Goal: Information Seeking & Learning: Learn about a topic

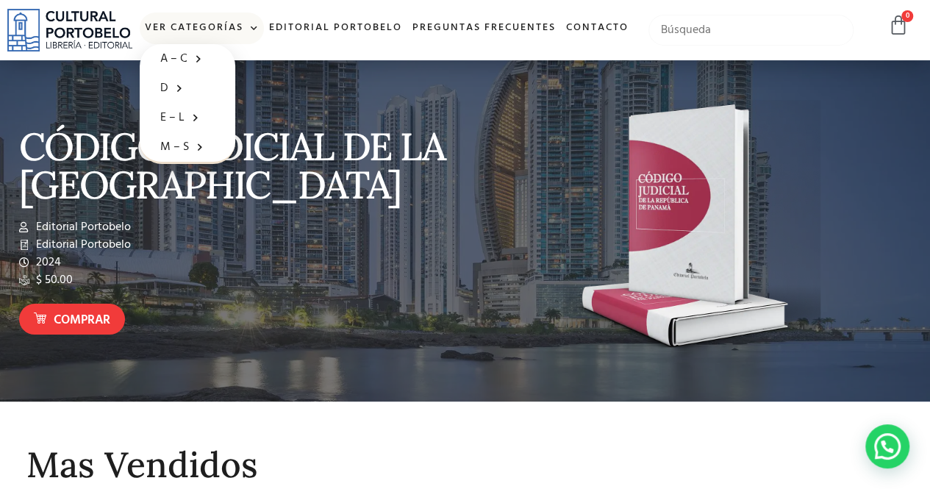
click at [677, 40] on input "text" at bounding box center [750, 30] width 205 height 31
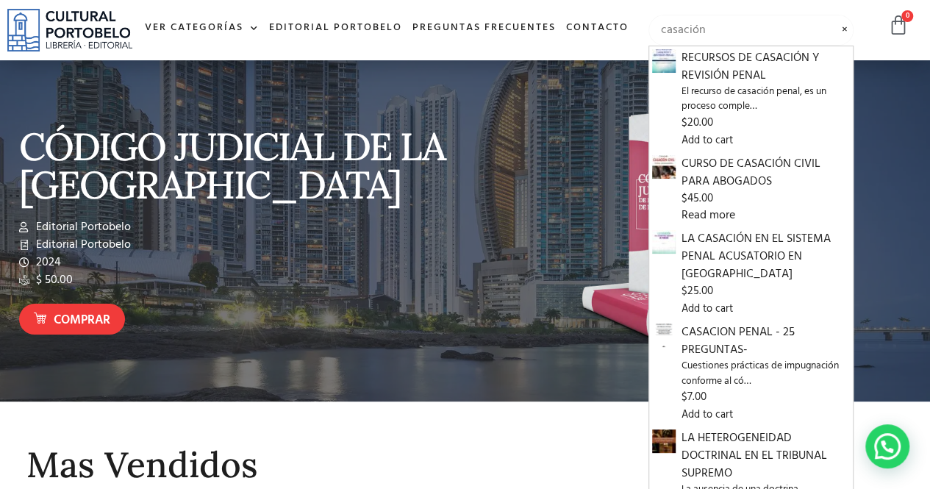
type input "casación"
click at [820, 36] on input "casación" at bounding box center [750, 30] width 205 height 31
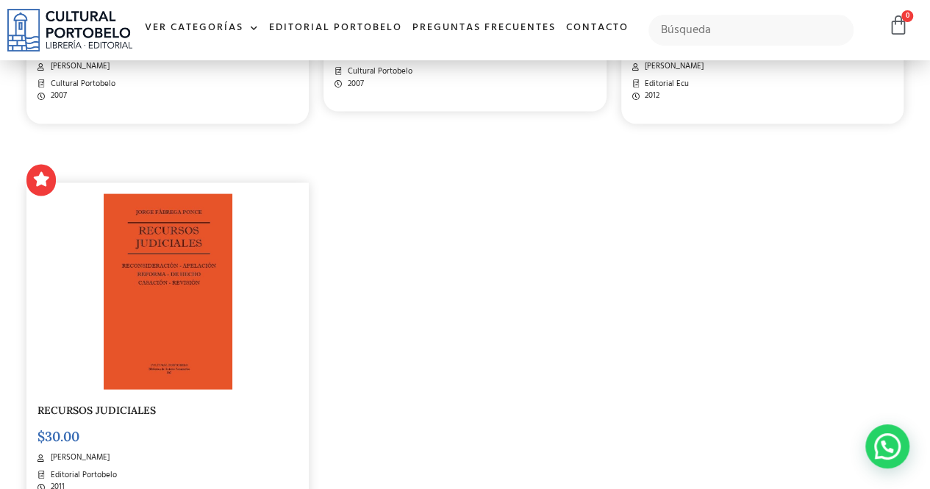
scroll to position [1543, 0]
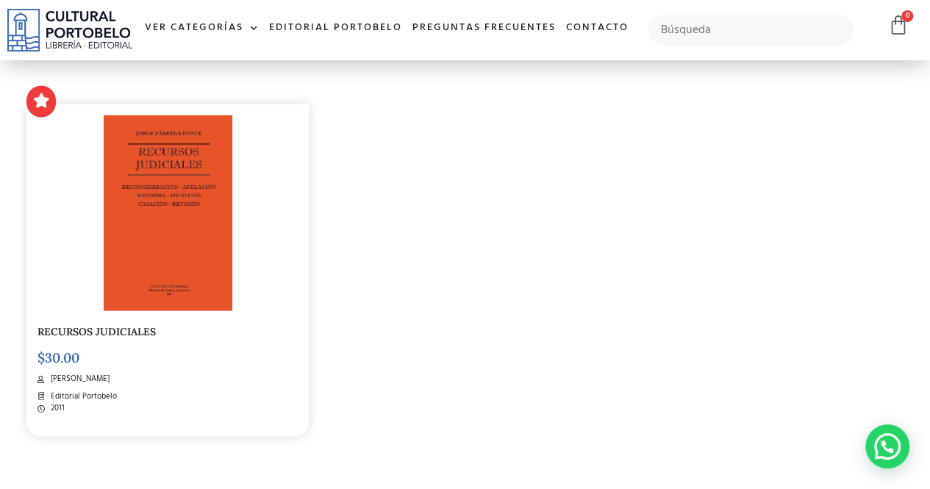
click at [187, 286] on img at bounding box center [168, 212] width 129 height 195
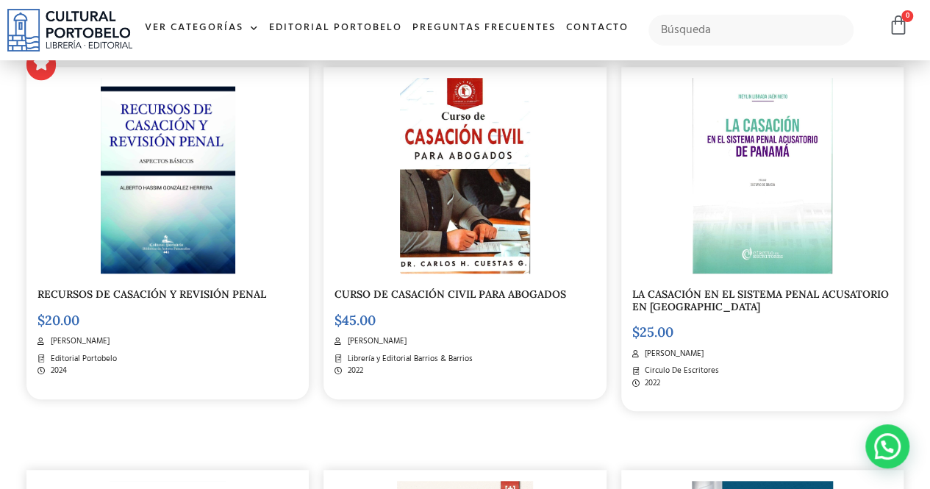
scroll to position [367, 0]
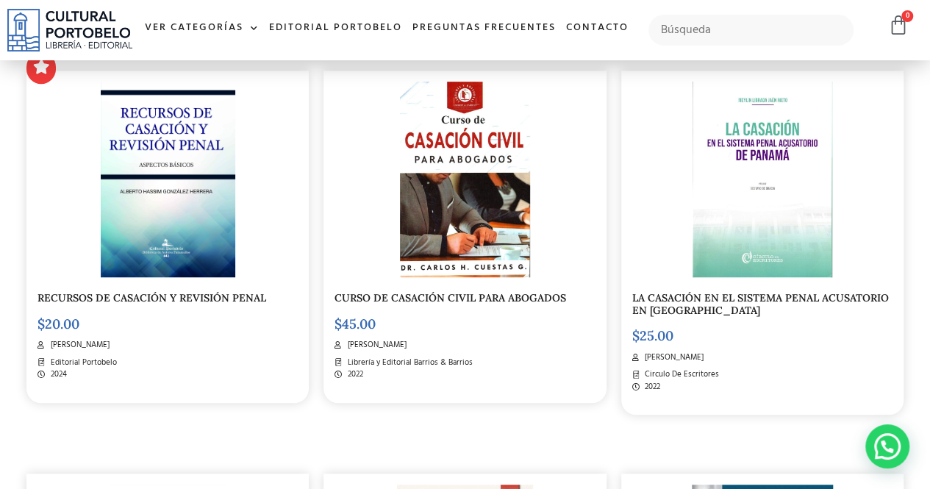
click at [526, 294] on link "CURSO DE CASACIÓN CIVIL PARA ABOGADOS" at bounding box center [449, 297] width 231 height 13
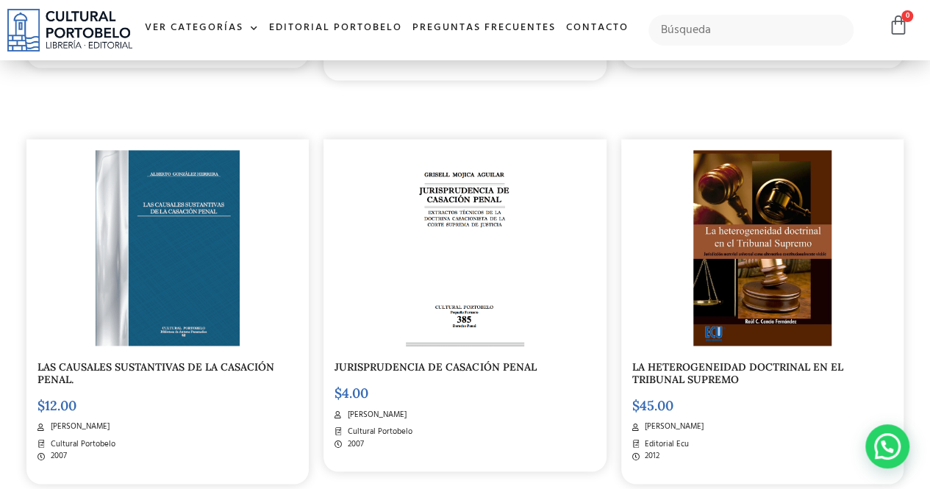
scroll to position [1323, 0]
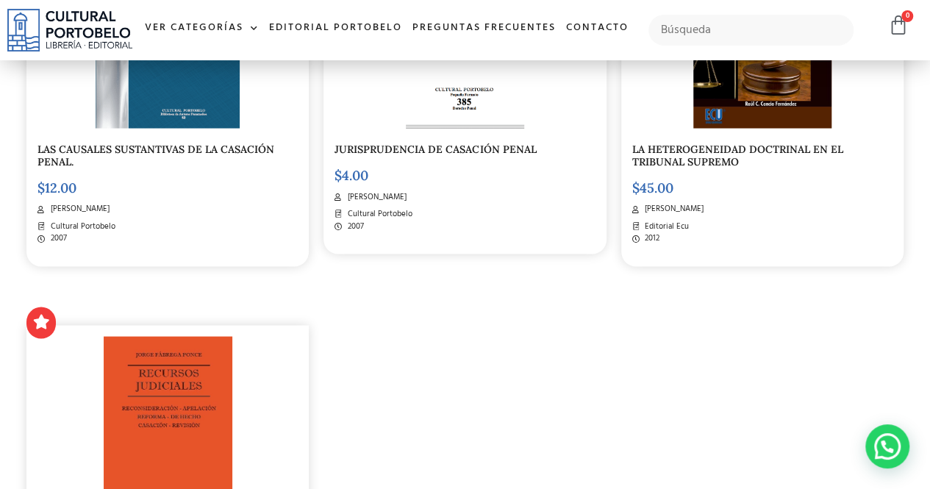
click at [153, 351] on img at bounding box center [168, 433] width 129 height 195
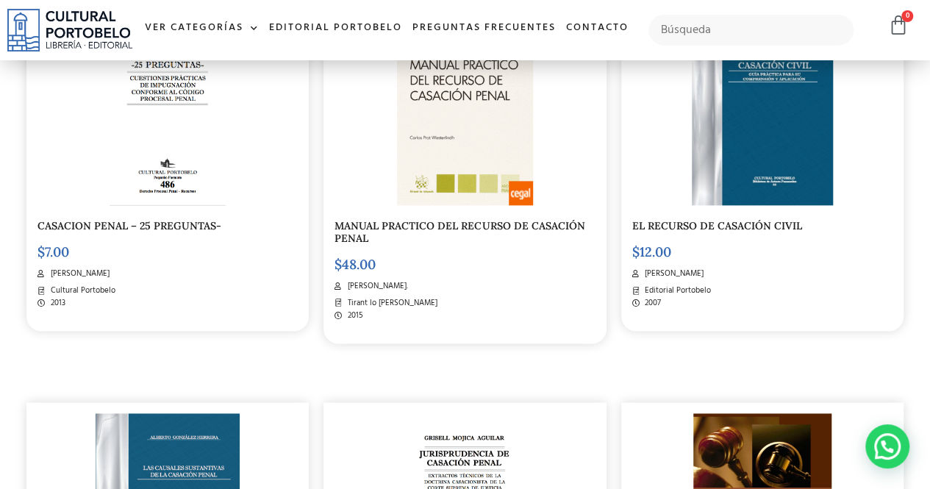
scroll to position [661, 0]
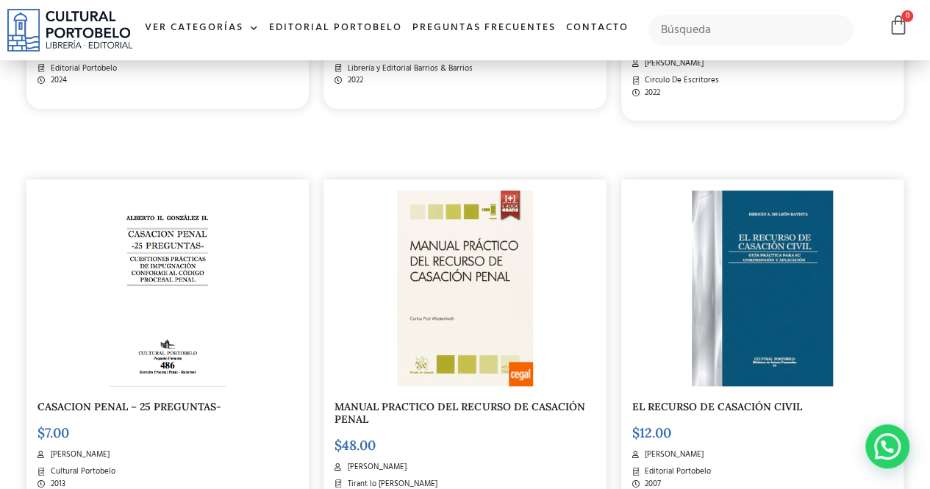
click at [802, 327] on img at bounding box center [761, 287] width 141 height 195
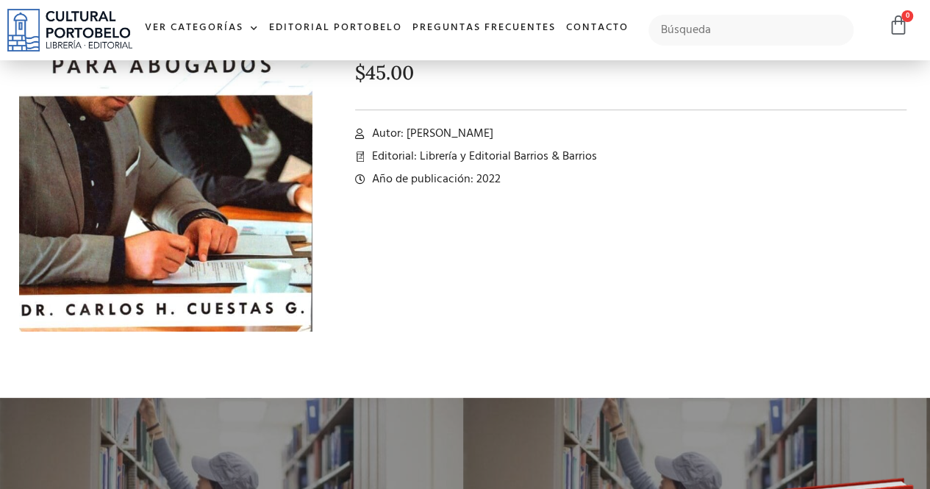
scroll to position [73, 0]
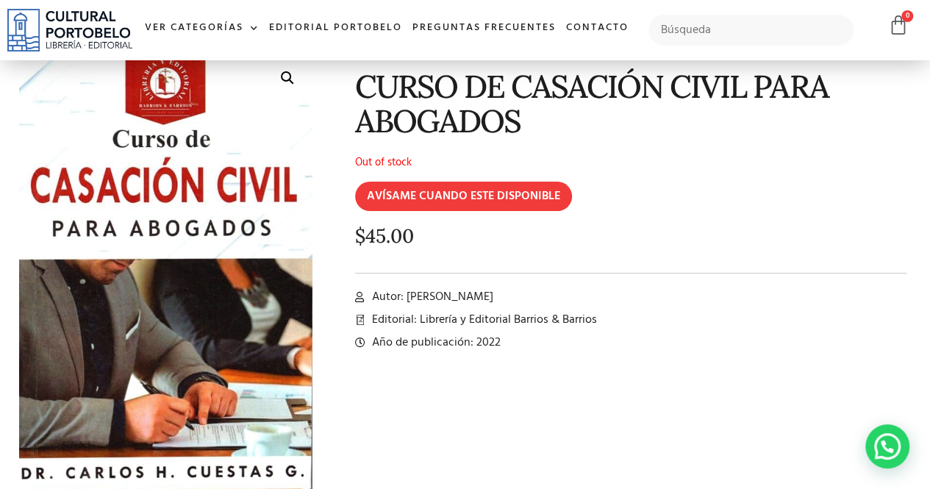
click at [460, 396] on div "CURSO DE CASACIÓN CIVIL PARA ABOGADOS Out of stock AVÍSAME CUANDO ESTE DISPONIB…" at bounding box center [619, 286] width 598 height 480
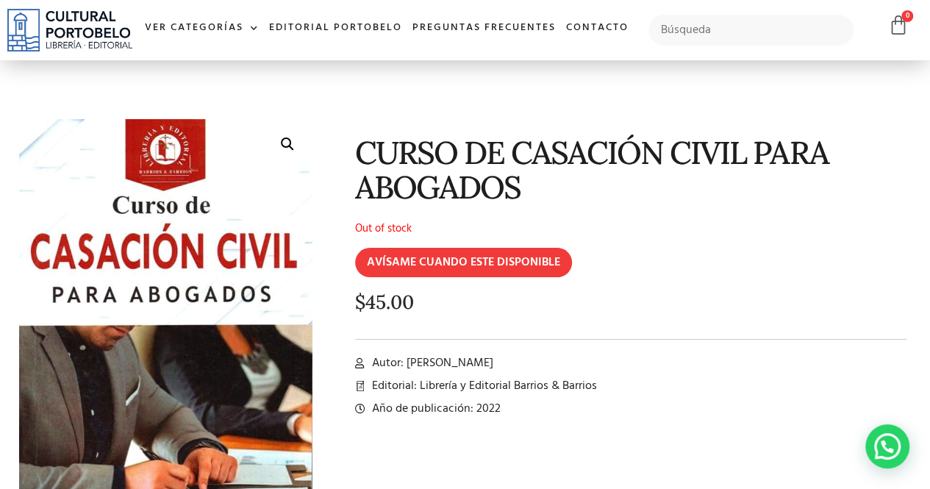
scroll to position [0, 0]
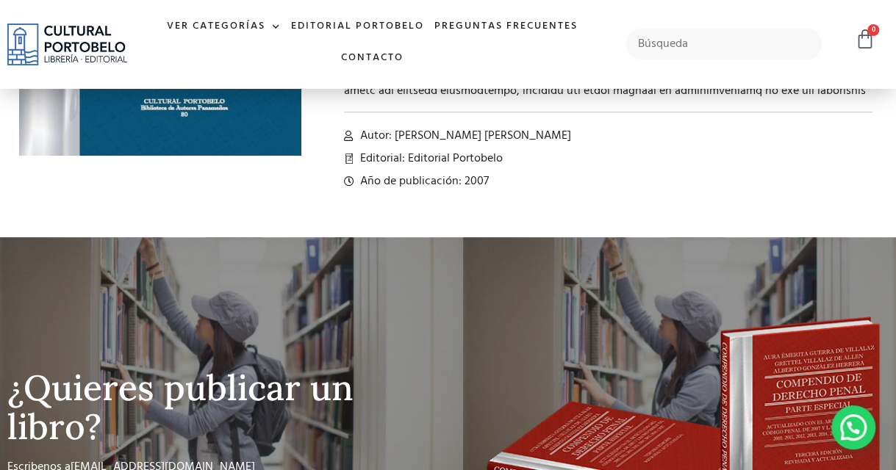
scroll to position [395, 0]
